Goal: Navigation & Orientation: Find specific page/section

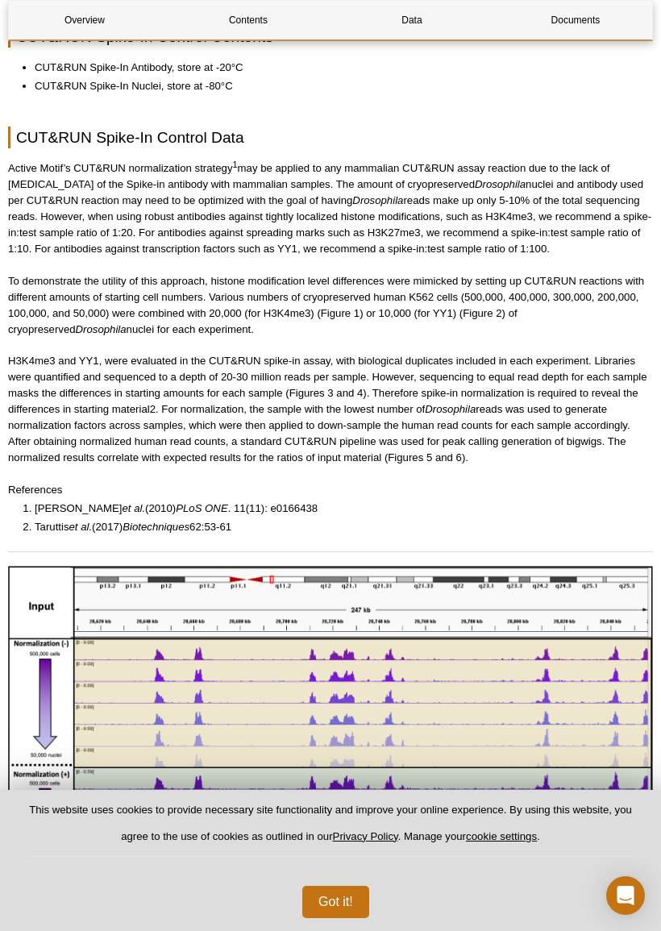
scroll to position [925, 0]
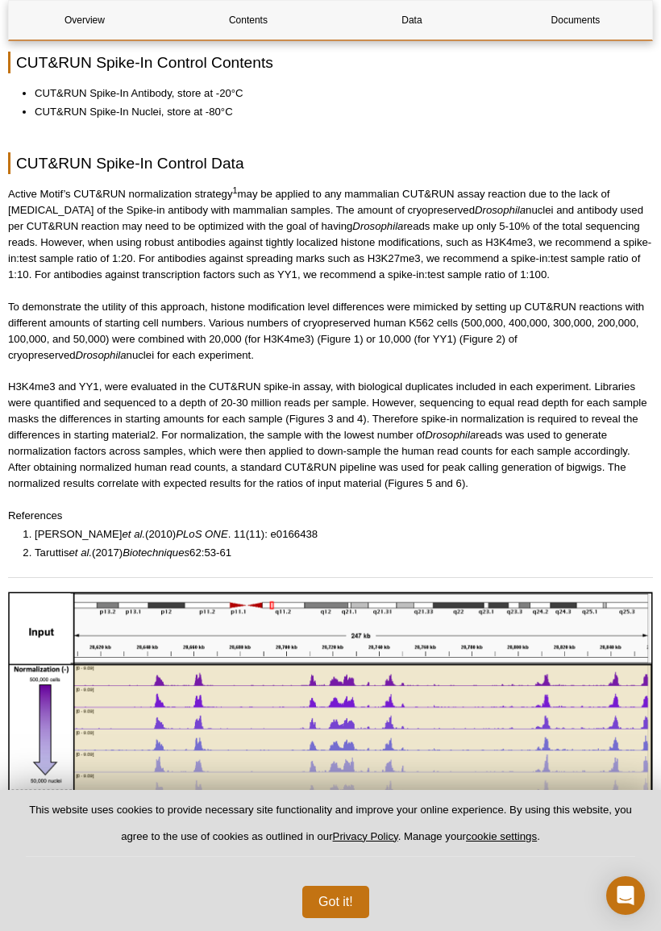
scroll to position [2811, 0]
